Goal: Complete application form

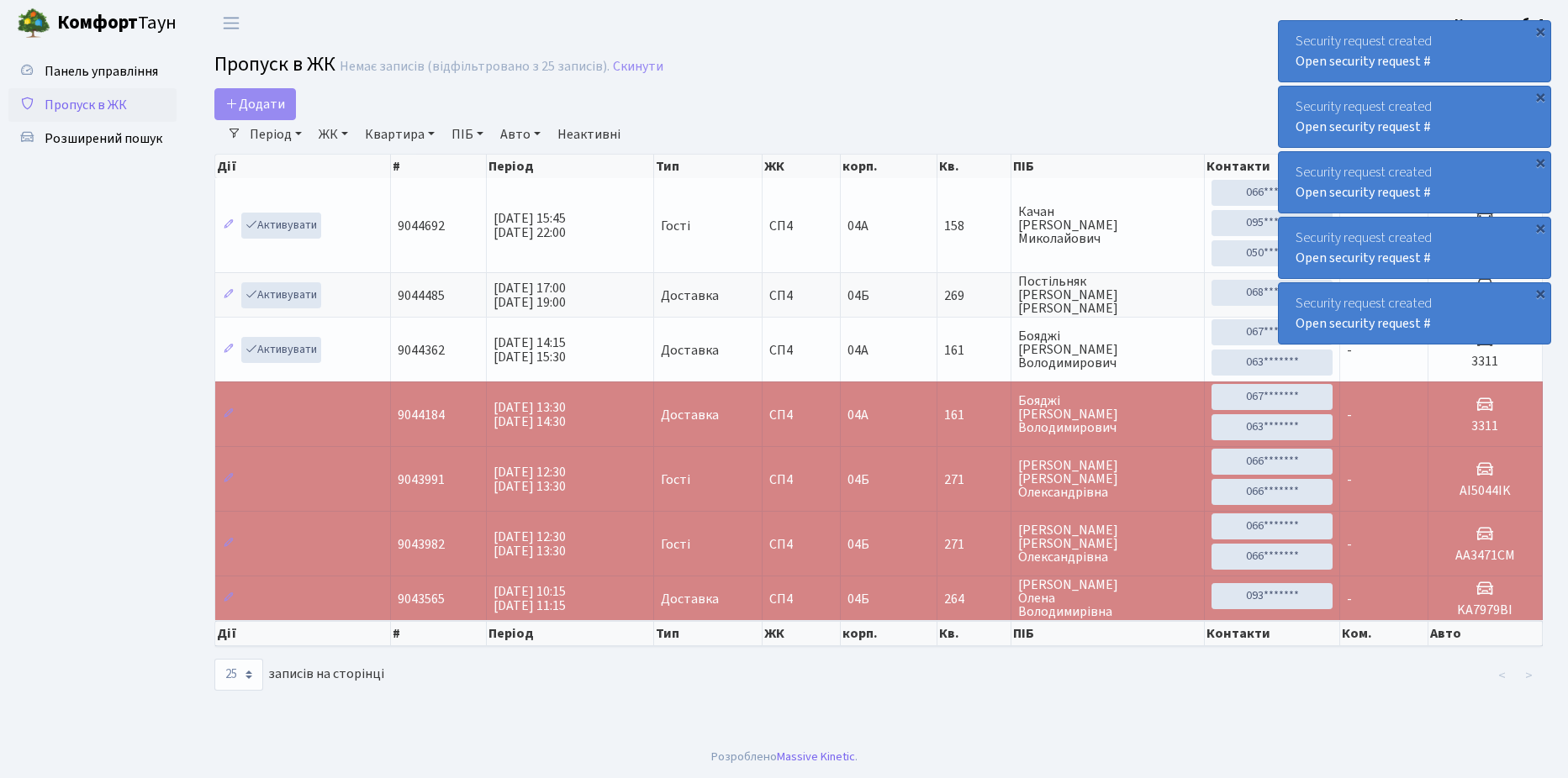
select select "25"
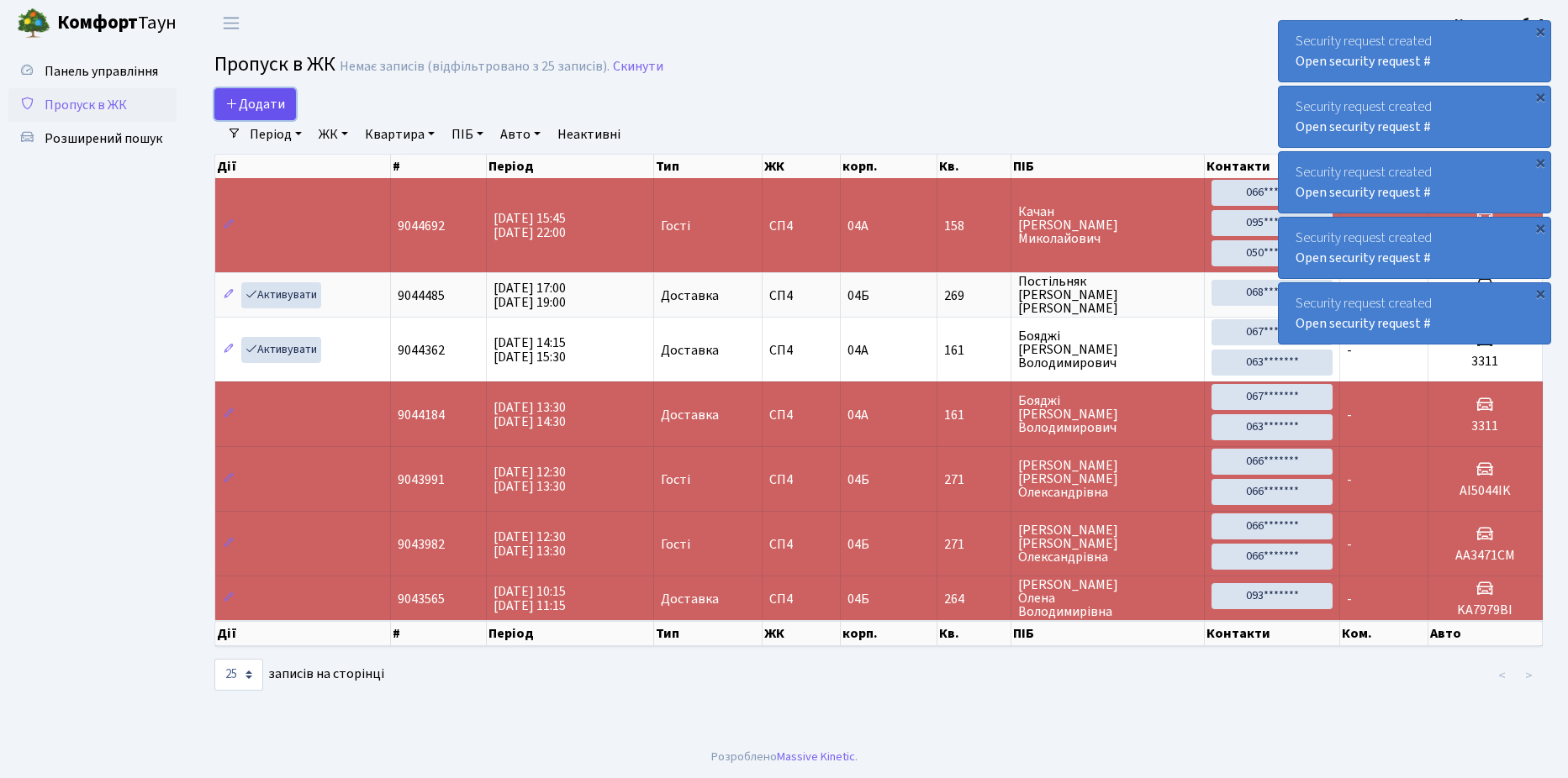
click at [262, 109] on span "Додати" at bounding box center [255, 104] width 59 height 19
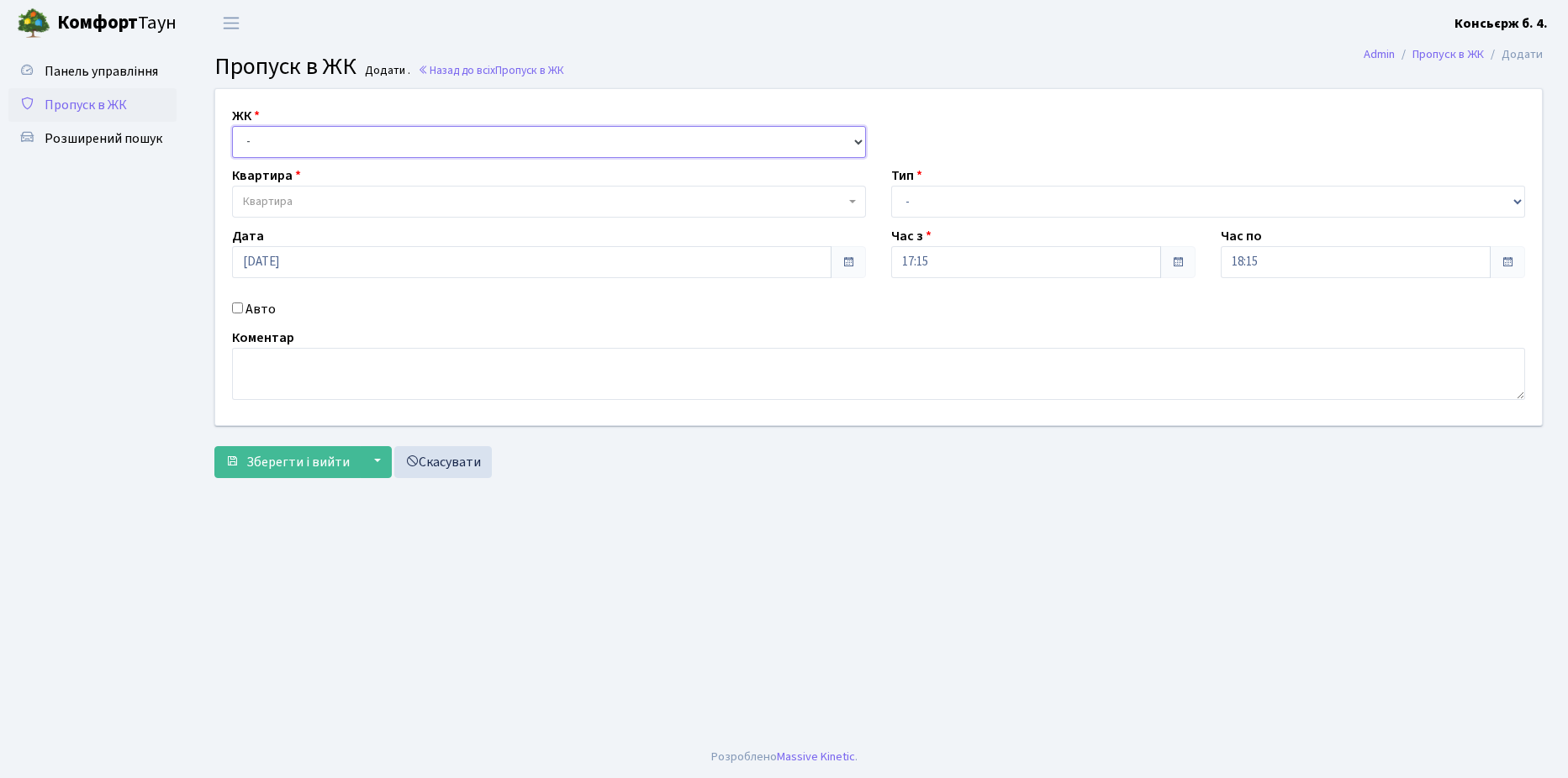
click at [345, 147] on select "- [STREET_ADDRESS]" at bounding box center [549, 142] width 634 height 32
select select "325"
click at [232, 127] on select "- [STREET_ADDRESS]" at bounding box center [549, 142] width 634 height 32
select select
click at [344, 191] on span "Квартира" at bounding box center [549, 202] width 634 height 32
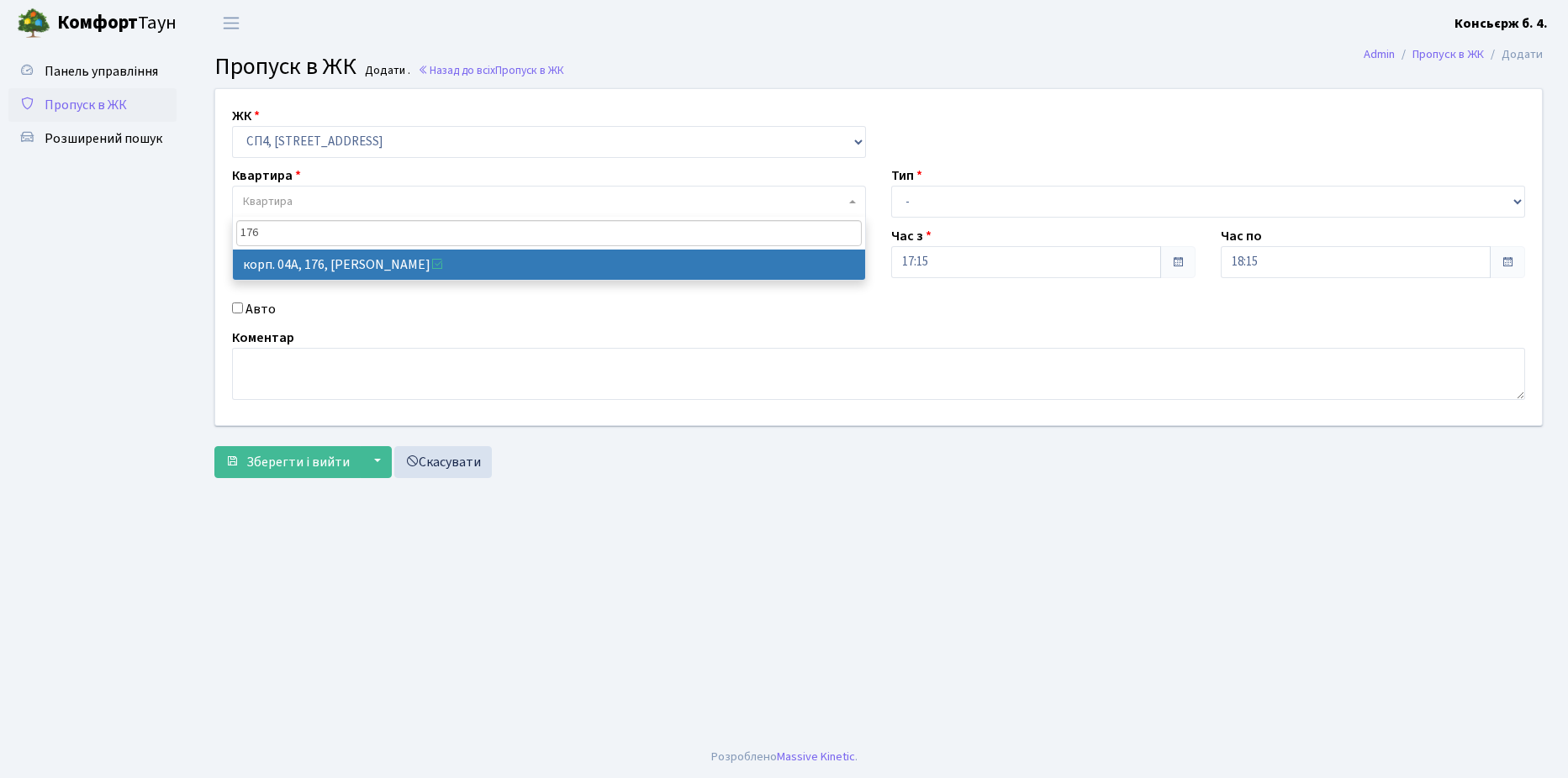
type input "176"
select select "21204"
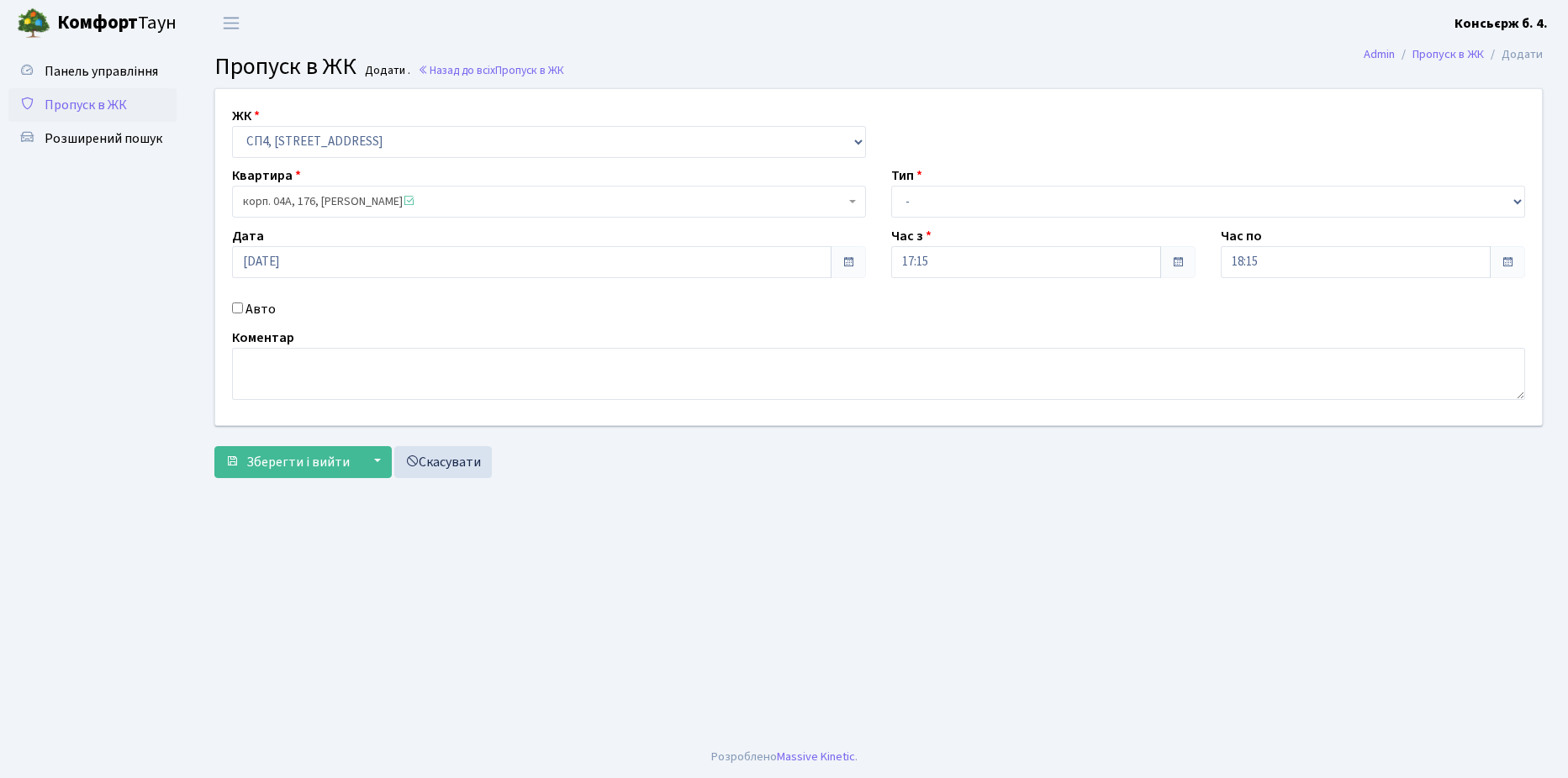
click at [114, 104] on span "Пропуск в ЖК" at bounding box center [85, 105] width 82 height 19
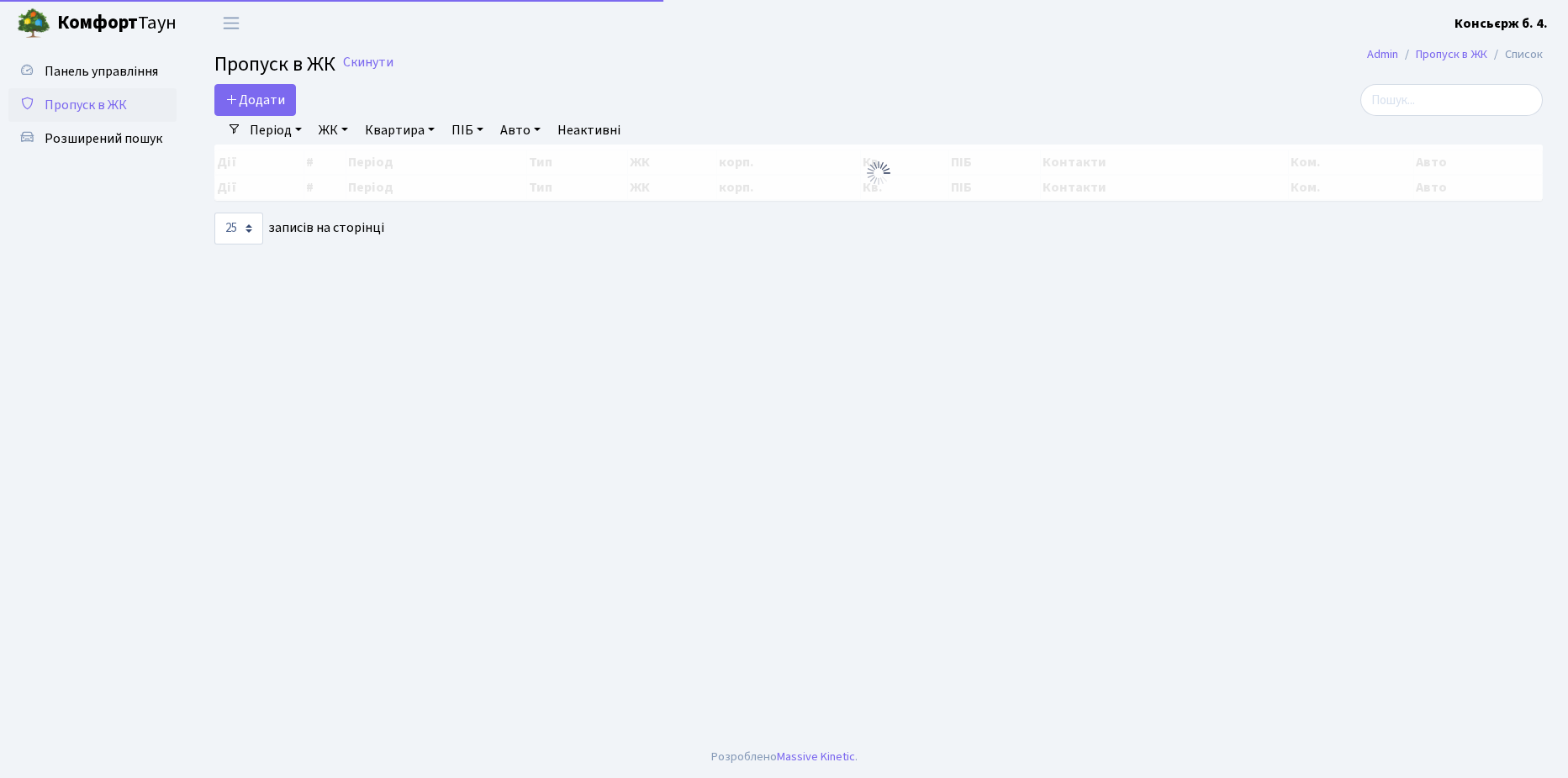
select select "25"
